Goal: Task Accomplishment & Management: Use online tool/utility

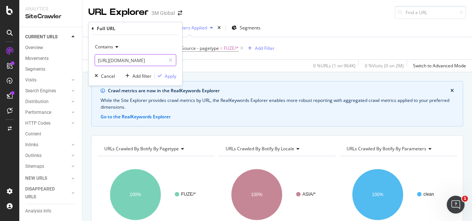
scroll to position [119, 0]
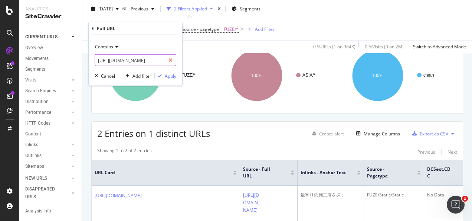
click at [169, 60] on div at bounding box center [170, 60] width 11 height 12
click at [159, 60] on input "text" at bounding box center [135, 60] width 81 height 12
paste input "[URL][DOMAIN_NAME]"
type input "[URL][DOMAIN_NAME]"
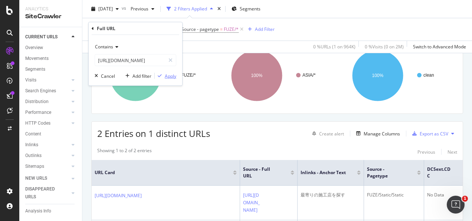
click at [169, 76] on div "Apply" at bounding box center [171, 75] width 12 height 6
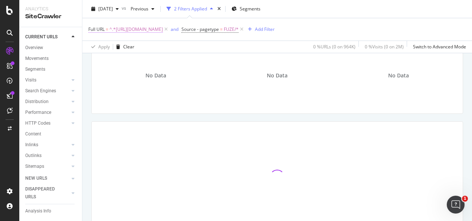
click at [163, 30] on span "^.*[URL][DOMAIN_NAME]" at bounding box center [136, 29] width 53 height 10
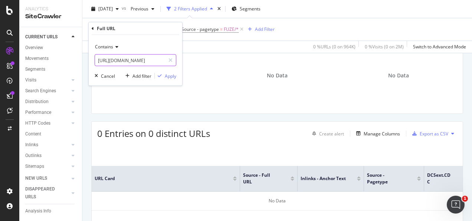
click at [172, 56] on div at bounding box center [170, 60] width 11 height 12
click at [157, 60] on input "text" at bounding box center [135, 60] width 81 height 12
paste input "[URL][DOMAIN_NAME]"
type input "[URL][DOMAIN_NAME]"
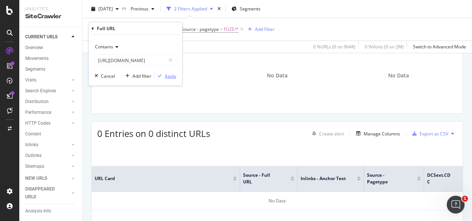
click at [168, 74] on div "Apply" at bounding box center [171, 75] width 12 height 6
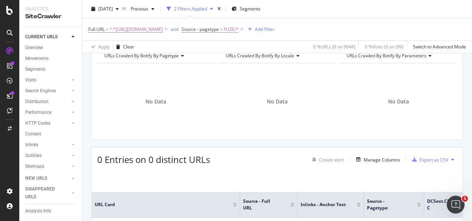
scroll to position [82, 0]
